Goal: Information Seeking & Learning: Learn about a topic

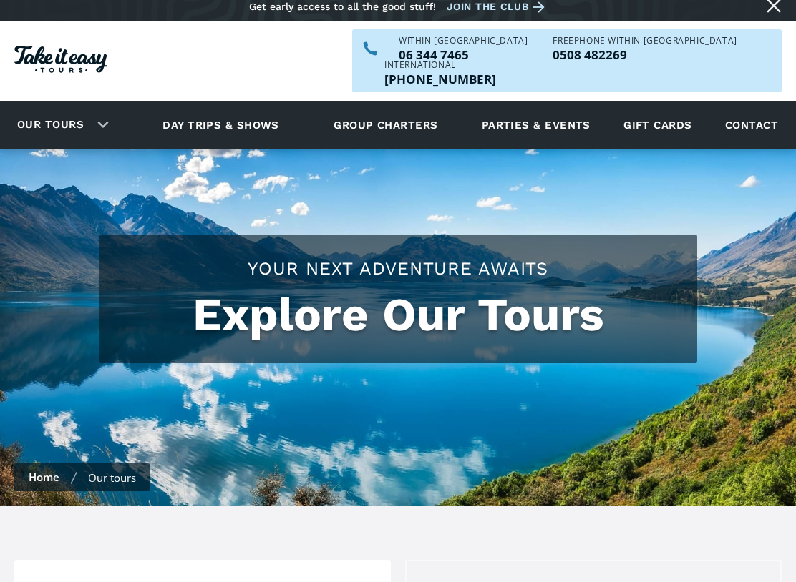
scroll to position [9, 0]
click at [92, 108] on link "Our tours" at bounding box center [50, 125] width 88 height 34
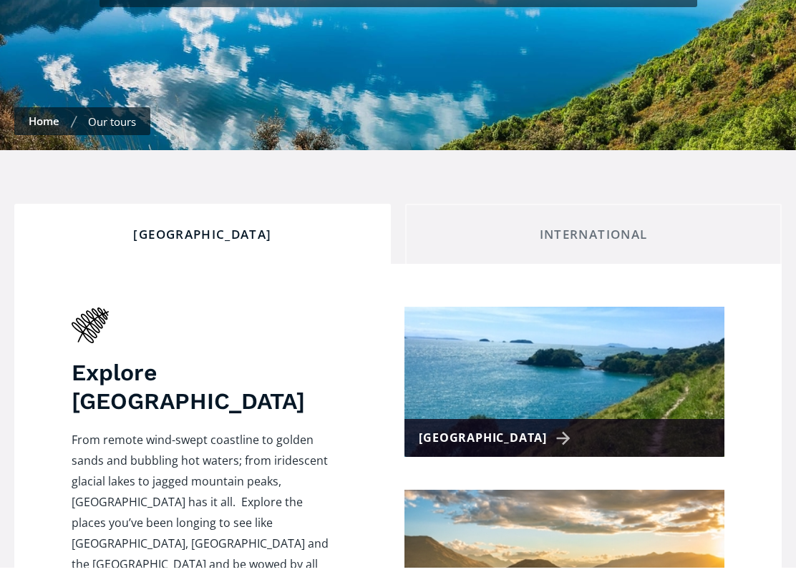
scroll to position [656, 0]
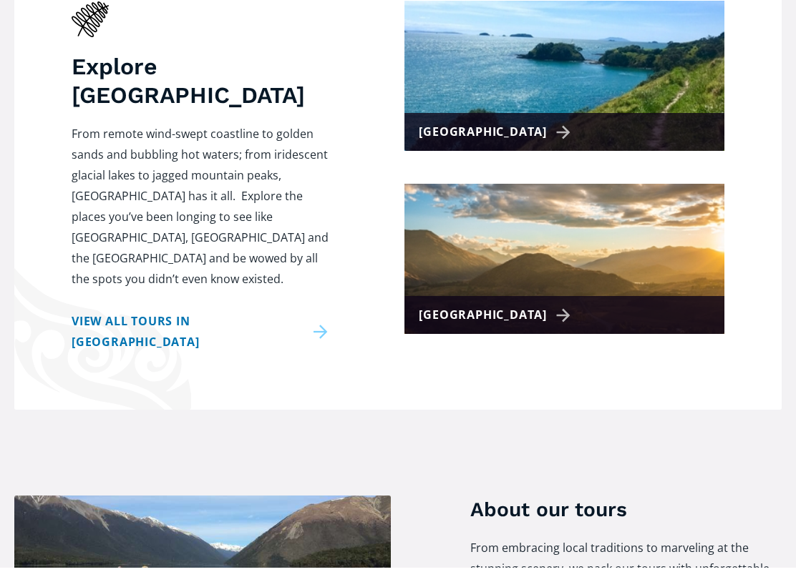
click at [527, 320] on div "[GEOGRAPHIC_DATA]" at bounding box center [497, 330] width 157 height 21
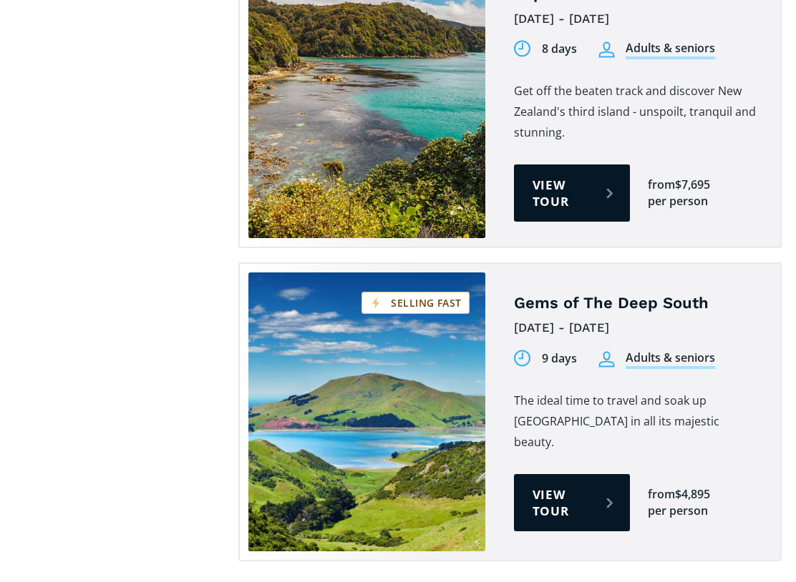
scroll to position [1424, 0]
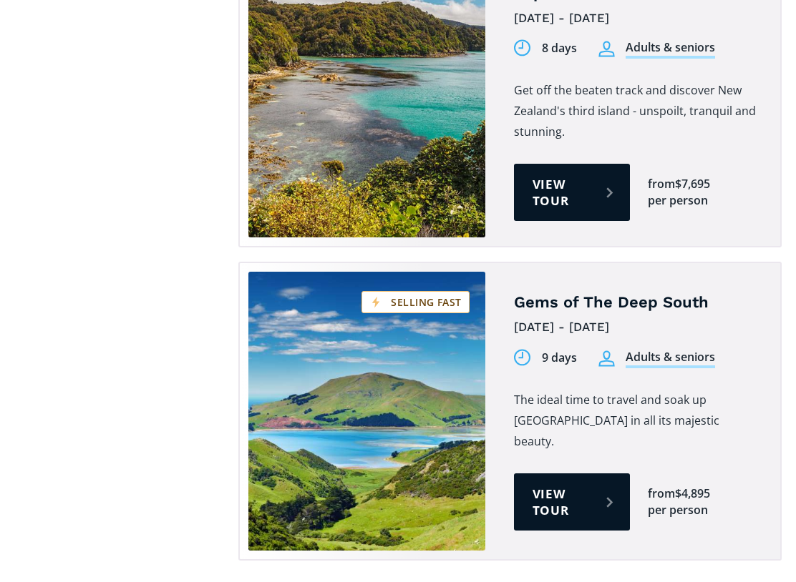
click at [557, 488] on link "View tour" at bounding box center [572, 516] width 116 height 57
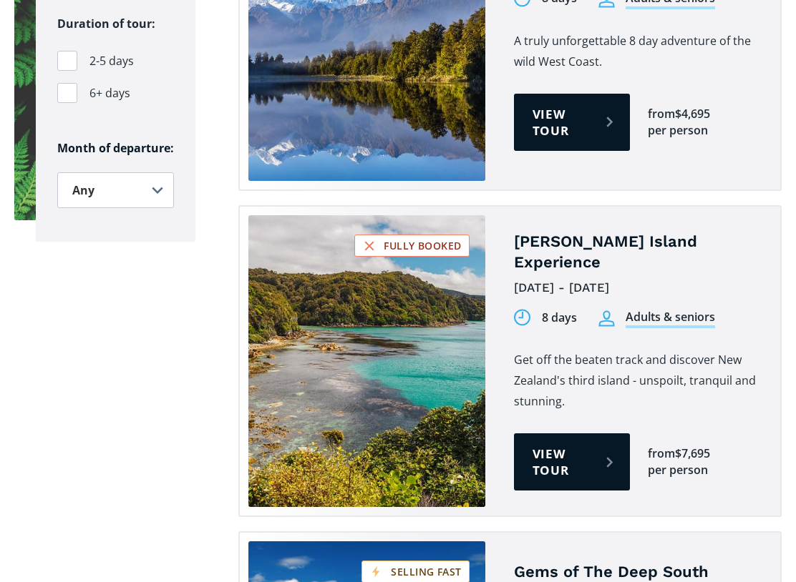
scroll to position [1168, 0]
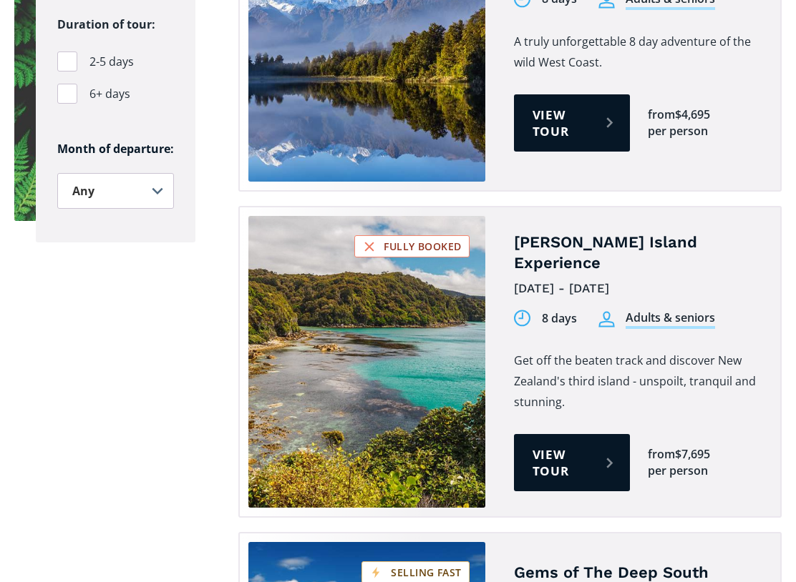
click at [548, 434] on link "View tour" at bounding box center [572, 462] width 116 height 57
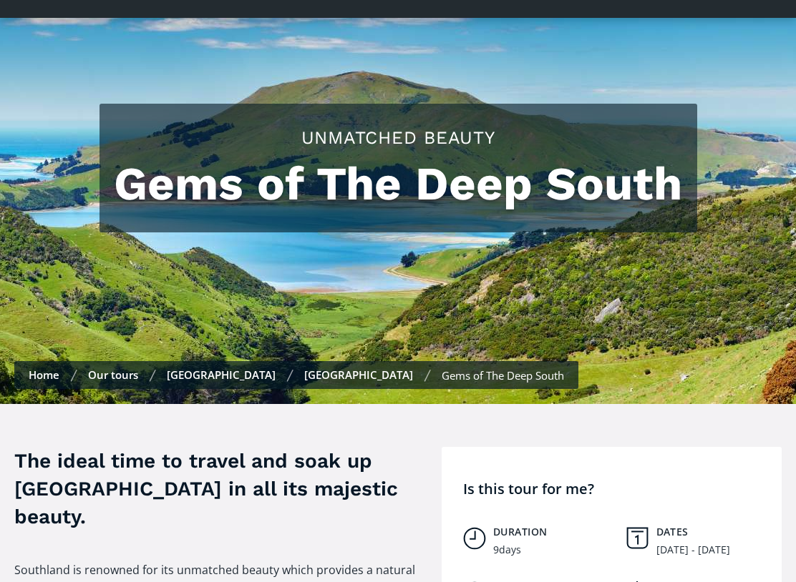
scroll to position [72, 0]
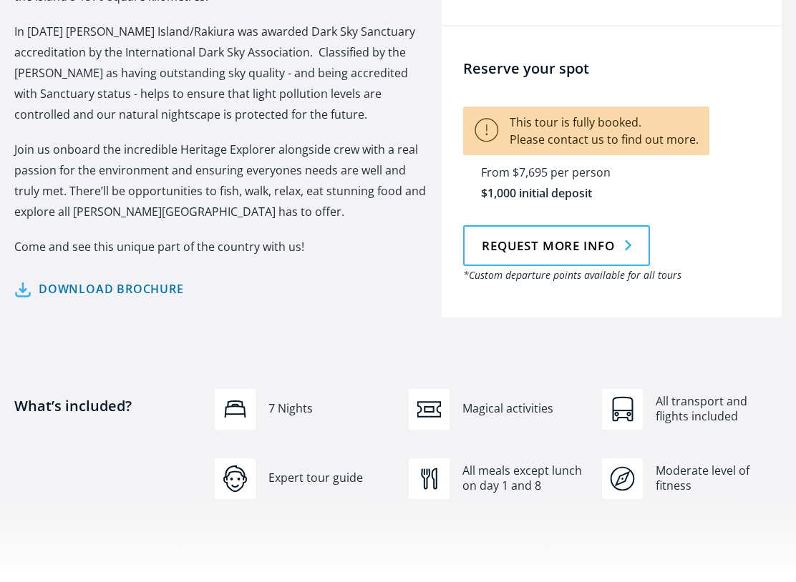
scroll to position [1150, 0]
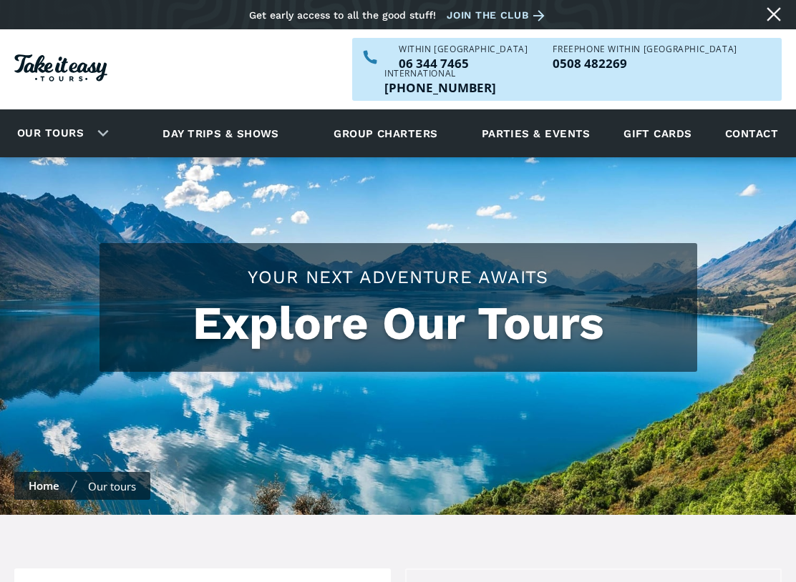
scroll to position [728, 0]
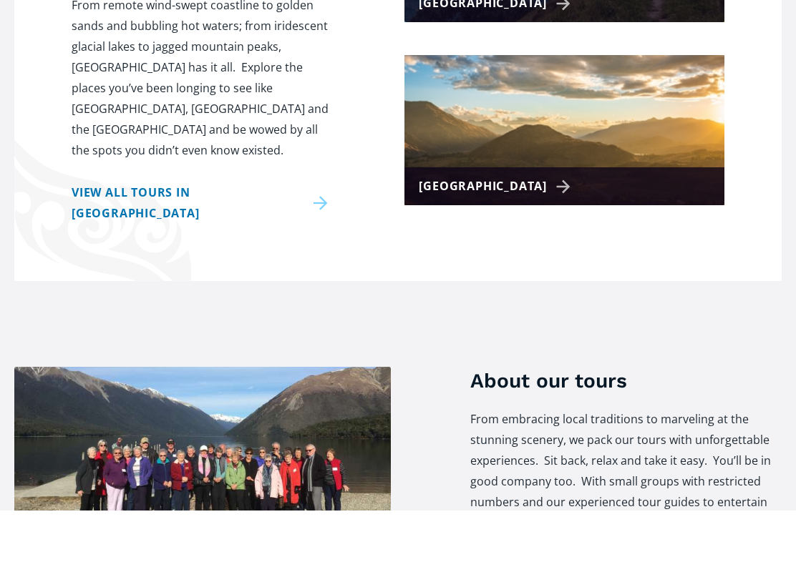
click at [456, 248] on div "[GEOGRAPHIC_DATA]" at bounding box center [497, 258] width 157 height 21
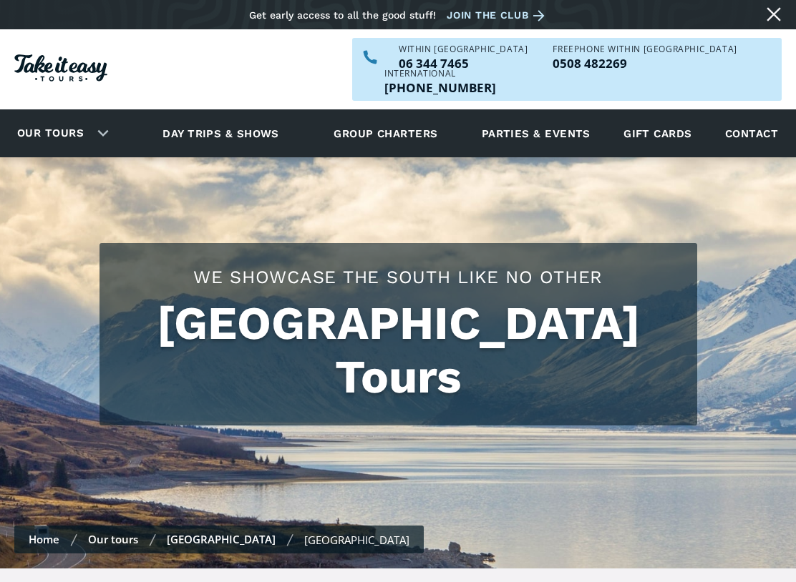
click at [47, 117] on link "Our tours" at bounding box center [50, 134] width 88 height 34
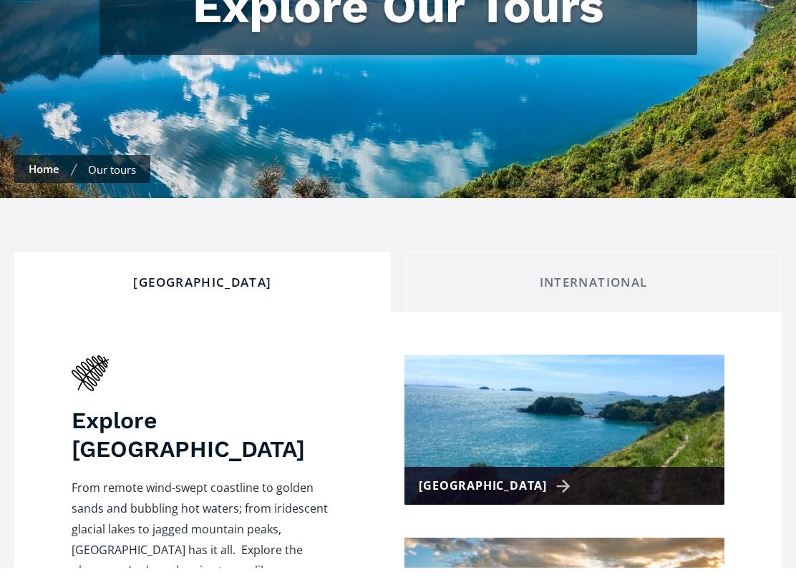
scroll to position [469, 0]
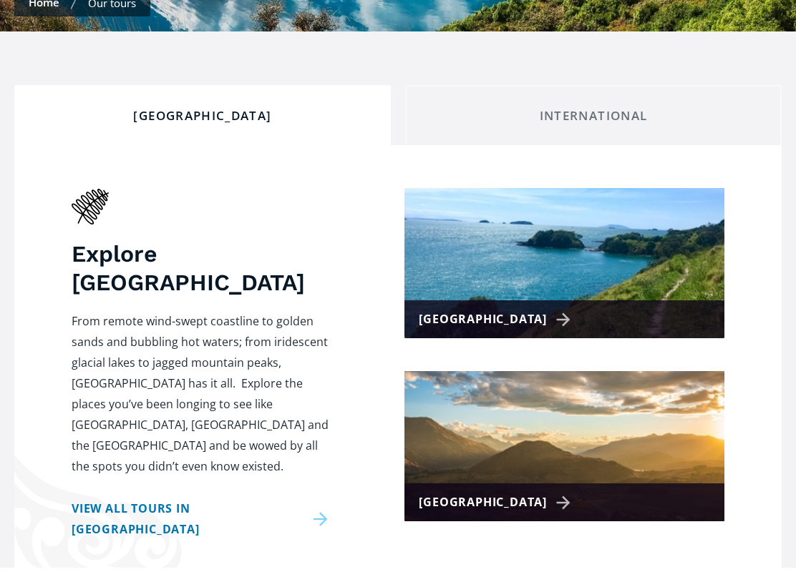
click at [463, 324] on div "[GEOGRAPHIC_DATA]" at bounding box center [497, 334] width 157 height 21
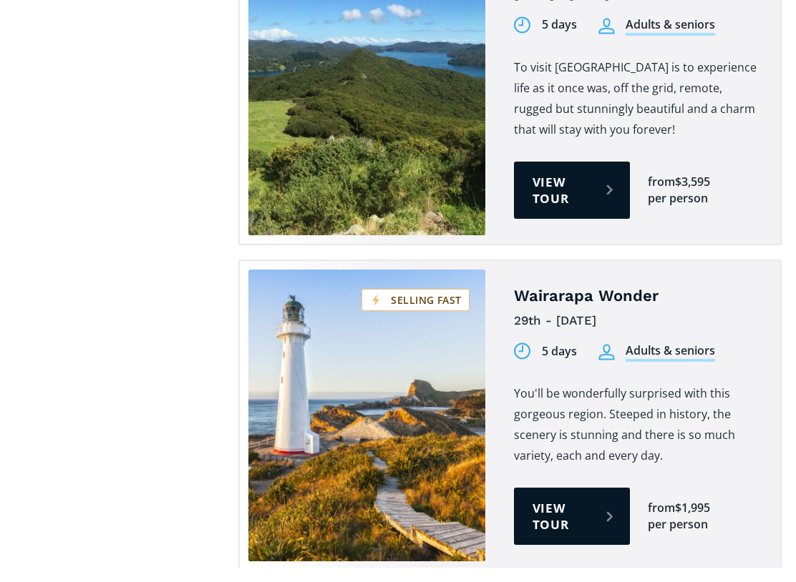
scroll to position [1853, 0]
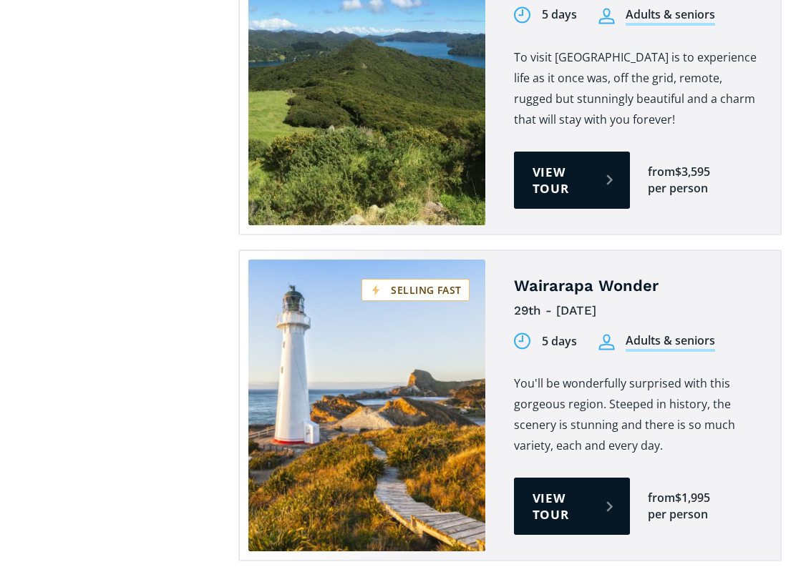
click at [557, 492] on link "View tour" at bounding box center [572, 520] width 116 height 57
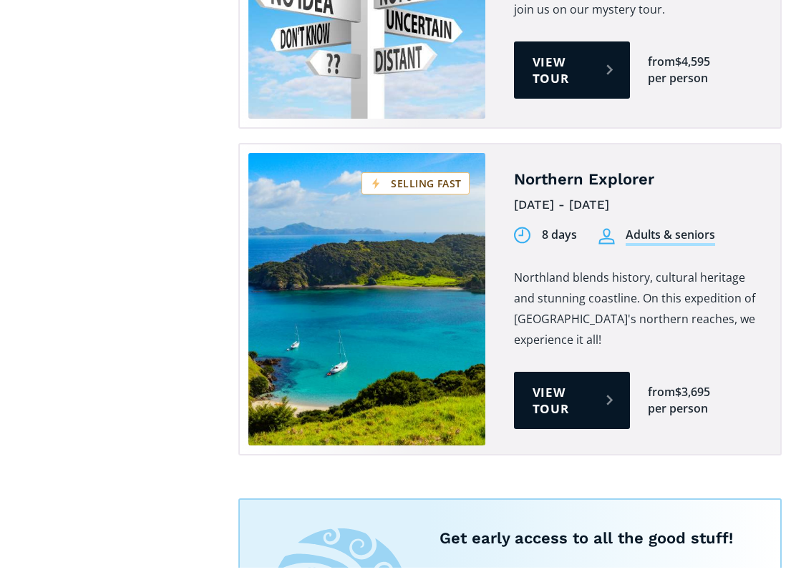
scroll to position [2601, 0]
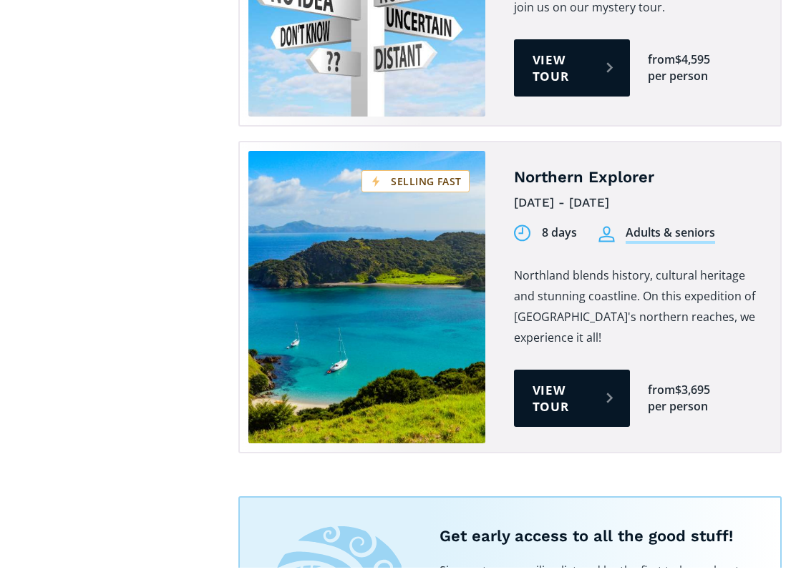
click at [566, 384] on link "View tour" at bounding box center [572, 412] width 116 height 57
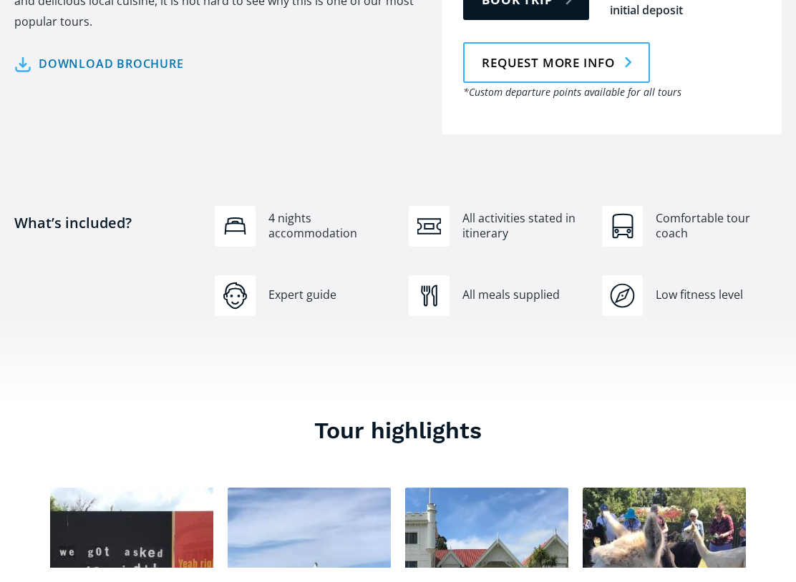
scroll to position [1223, 0]
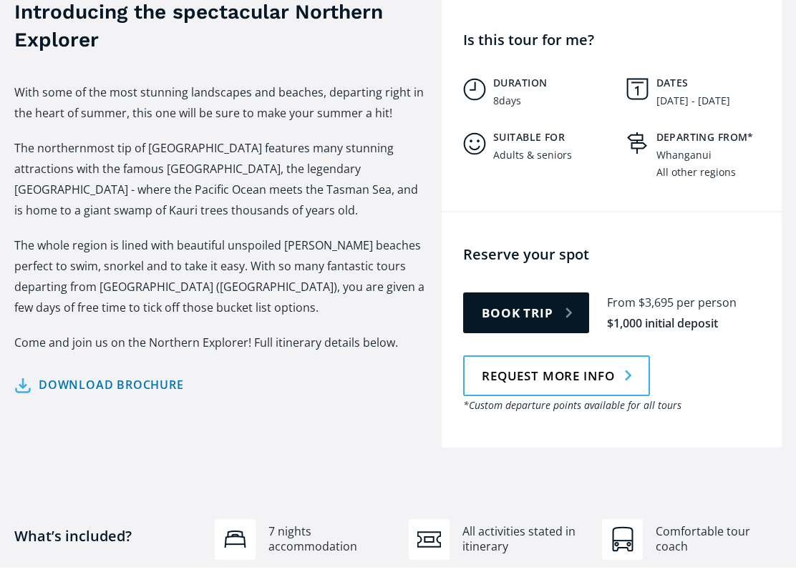
scroll to position [930, 0]
